Goal: Task Accomplishment & Management: Use online tool/utility

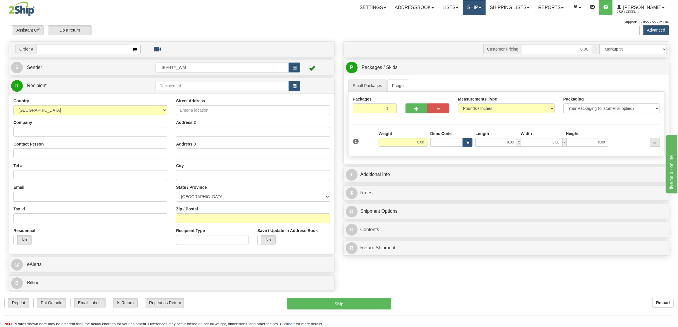
click at [485, 9] on link "Ship" at bounding box center [474, 7] width 23 height 15
click at [477, 28] on span "OnHold / Order Queue" at bounding box center [458, 28] width 41 height 5
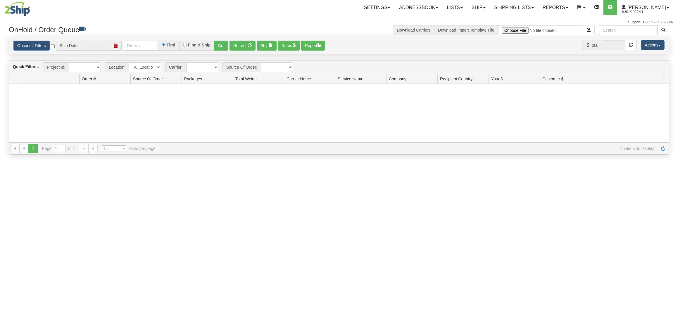
type input "[DATE]"
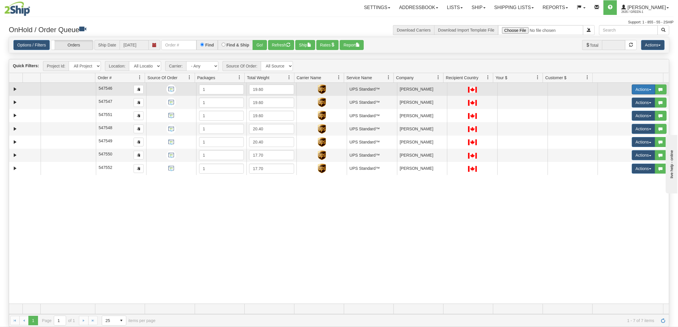
click at [638, 90] on button "Actions" at bounding box center [643, 89] width 23 height 10
click at [611, 121] on span "Ship" at bounding box center [616, 123] width 12 height 5
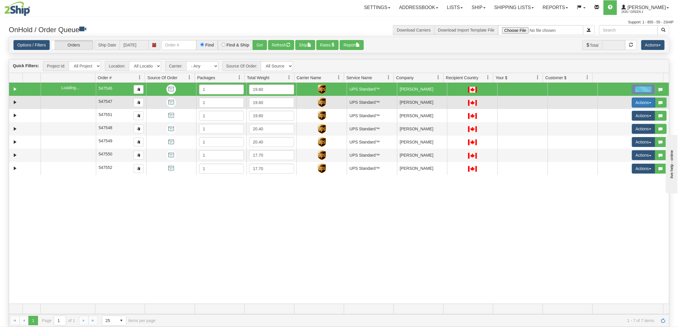
click at [635, 103] on button "Actions" at bounding box center [643, 103] width 23 height 10
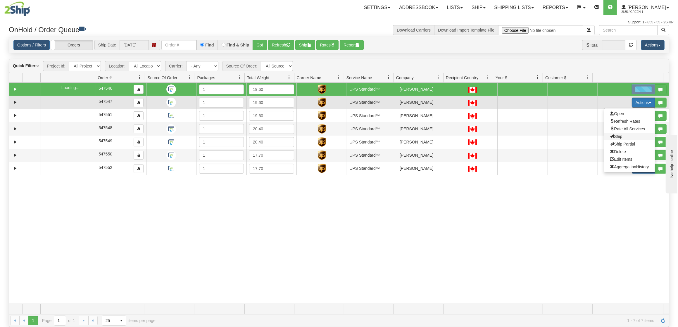
click at [613, 136] on span "Ship" at bounding box center [616, 136] width 12 height 5
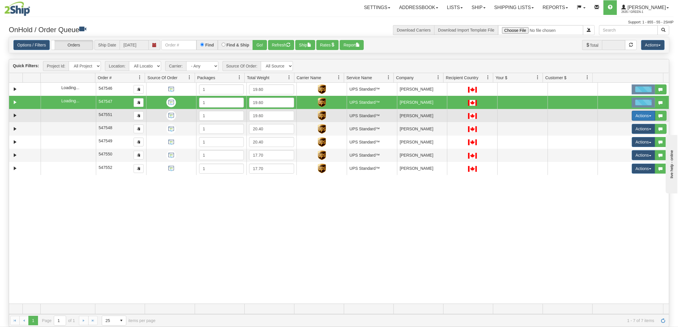
click at [636, 117] on button "Actions" at bounding box center [643, 116] width 23 height 10
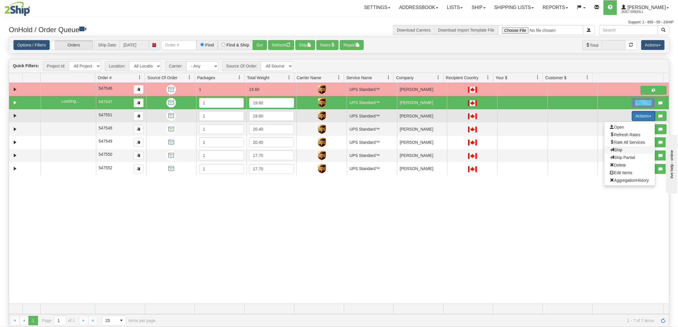
click at [613, 151] on span "Ship" at bounding box center [616, 150] width 12 height 5
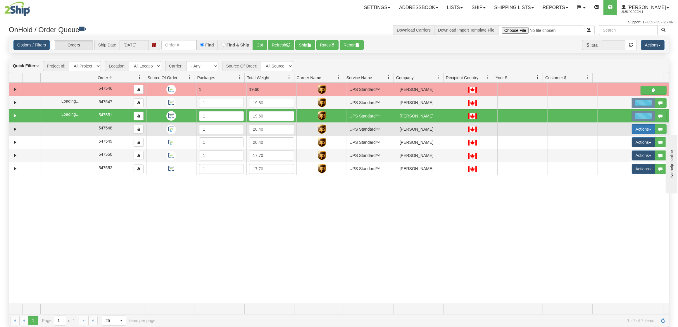
click at [637, 131] on button "Actions" at bounding box center [643, 129] width 23 height 10
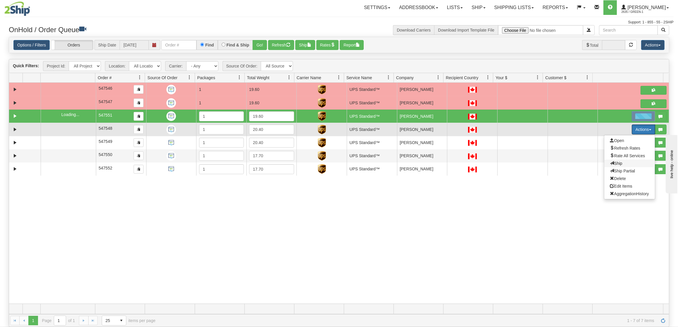
click at [612, 165] on span "Ship" at bounding box center [616, 163] width 12 height 5
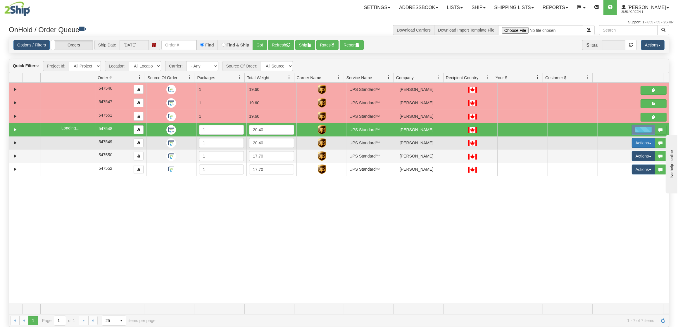
click at [637, 142] on button "Actions" at bounding box center [643, 143] width 23 height 10
click at [611, 176] on span "Ship" at bounding box center [616, 176] width 12 height 5
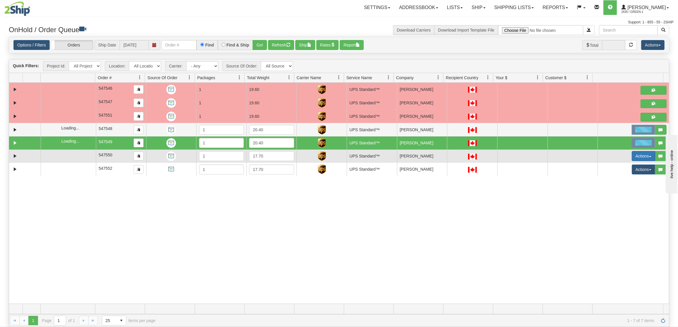
click at [632, 158] on button "Actions" at bounding box center [643, 156] width 23 height 10
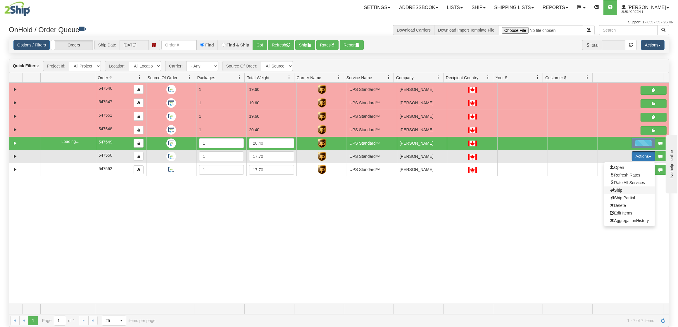
click at [615, 191] on span "Ship" at bounding box center [616, 190] width 12 height 5
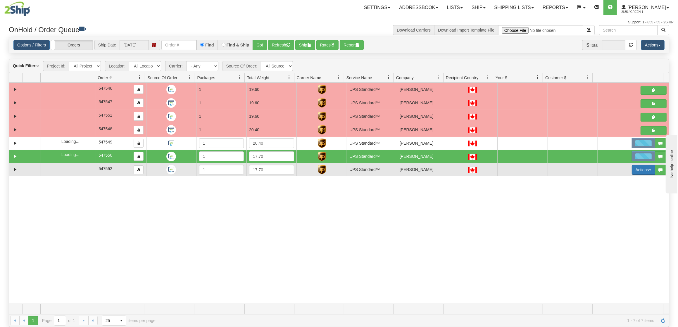
click at [632, 170] on button "Actions" at bounding box center [643, 170] width 23 height 10
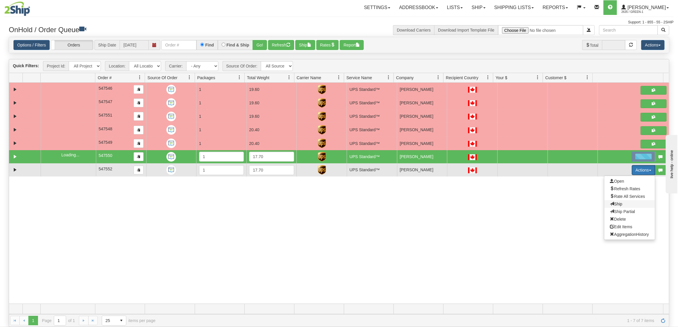
click at [614, 205] on span "Ship" at bounding box center [616, 204] width 12 height 5
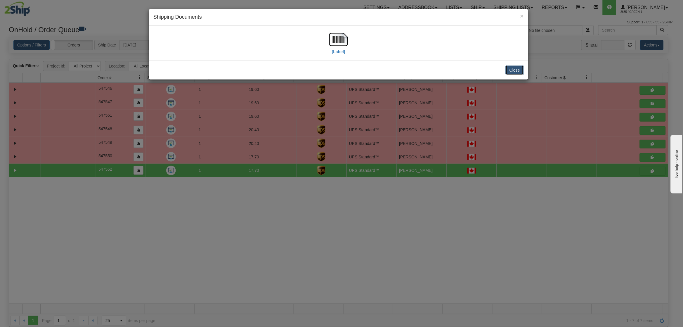
click at [517, 73] on button "Close" at bounding box center [515, 70] width 18 height 10
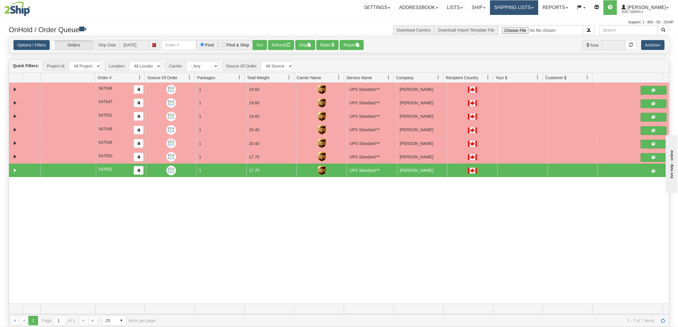
click at [529, 9] on link "Shipping lists" at bounding box center [514, 7] width 48 height 15
click at [527, 18] on link "Current Shipments" at bounding box center [509, 21] width 57 height 8
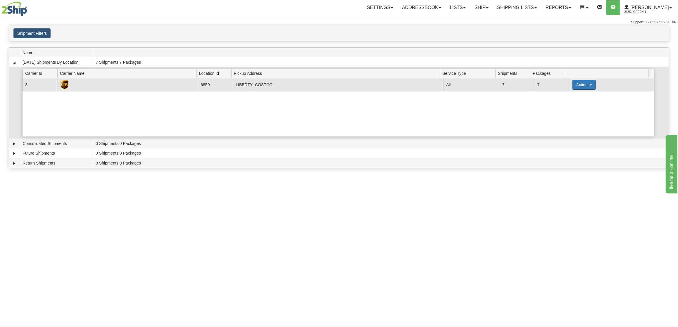
click at [578, 89] on button "Actions" at bounding box center [583, 85] width 23 height 10
click at [559, 128] on link "Print" at bounding box center [572, 126] width 47 height 8
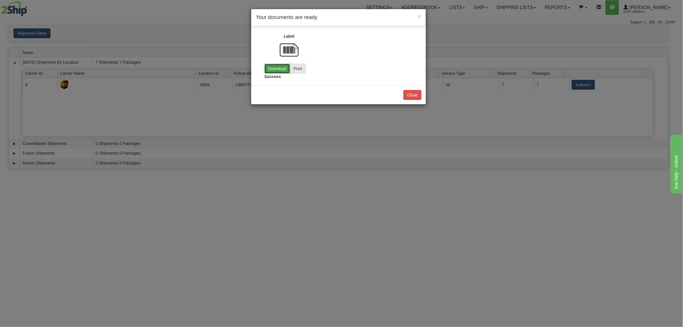
click at [277, 68] on link "Download" at bounding box center [278, 69] width 26 height 10
click at [410, 97] on button "Close" at bounding box center [413, 95] width 18 height 10
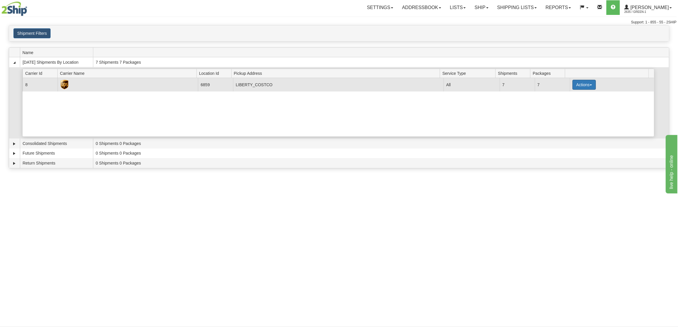
click at [579, 88] on button "Actions" at bounding box center [583, 85] width 23 height 10
click at [563, 112] on span "Pickup" at bounding box center [561, 111] width 15 height 4
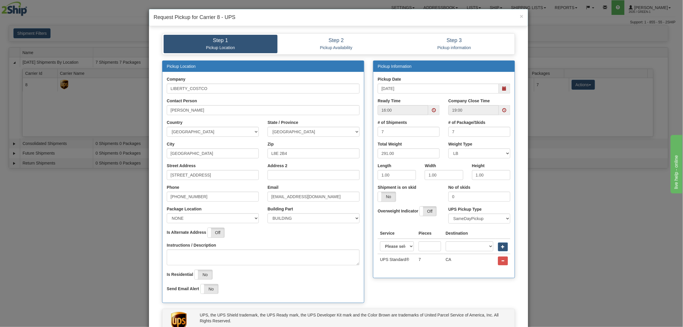
click at [429, 111] on span at bounding box center [434, 110] width 11 height 10
click at [388, 170] on span at bounding box center [392, 165] width 16 height 16
click at [393, 168] on span at bounding box center [392, 165] width 16 height 16
type input "13:00"
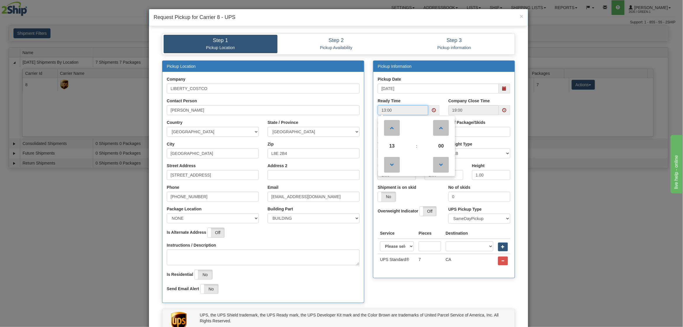
click at [504, 114] on span at bounding box center [504, 110] width 11 height 10
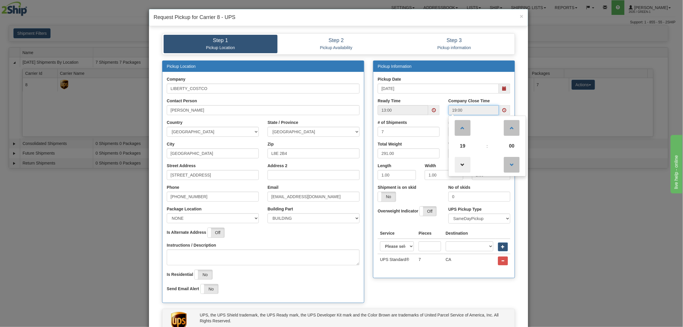
click at [455, 164] on span at bounding box center [463, 165] width 16 height 16
type input "16:00"
click at [393, 292] on div "Pickup Location Company LIBERTY_COSTCO Contact Person Tim Lomax Country AFGHANI…" at bounding box center [339, 185] width 362 height 249
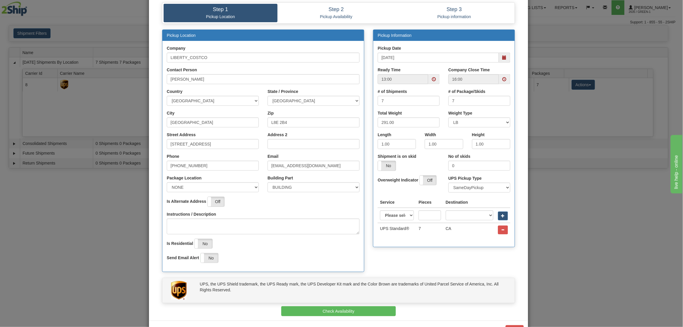
scroll to position [53, 0]
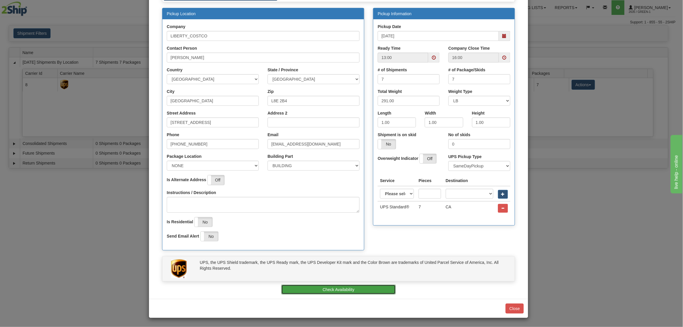
click at [382, 290] on button "Check Availability" at bounding box center [338, 290] width 115 height 10
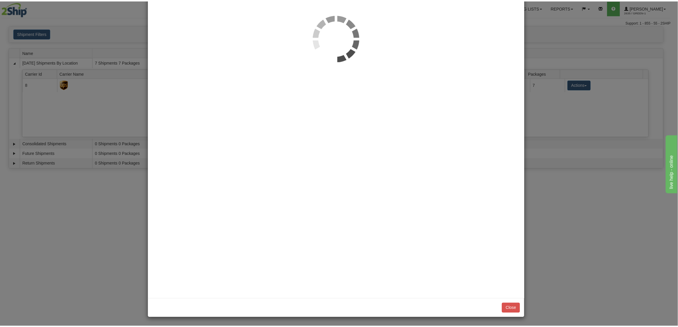
scroll to position [0, 0]
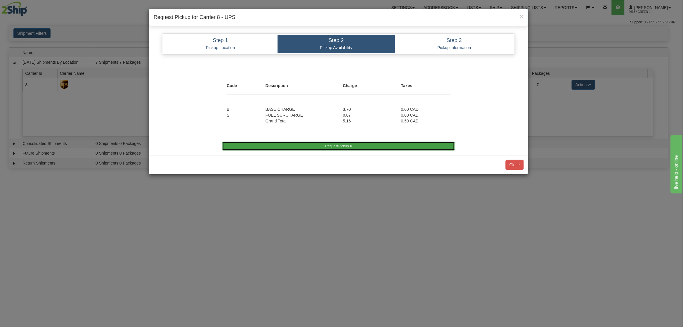
click at [355, 146] on button "RequestPickup #" at bounding box center [338, 146] width 232 height 9
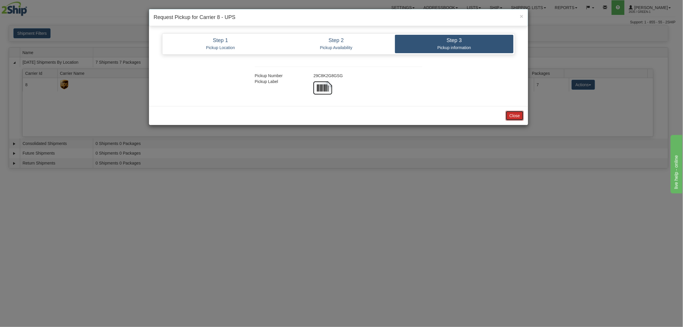
click at [516, 118] on button "Close" at bounding box center [515, 116] width 18 height 10
